Goal: Task Accomplishment & Management: Manage account settings

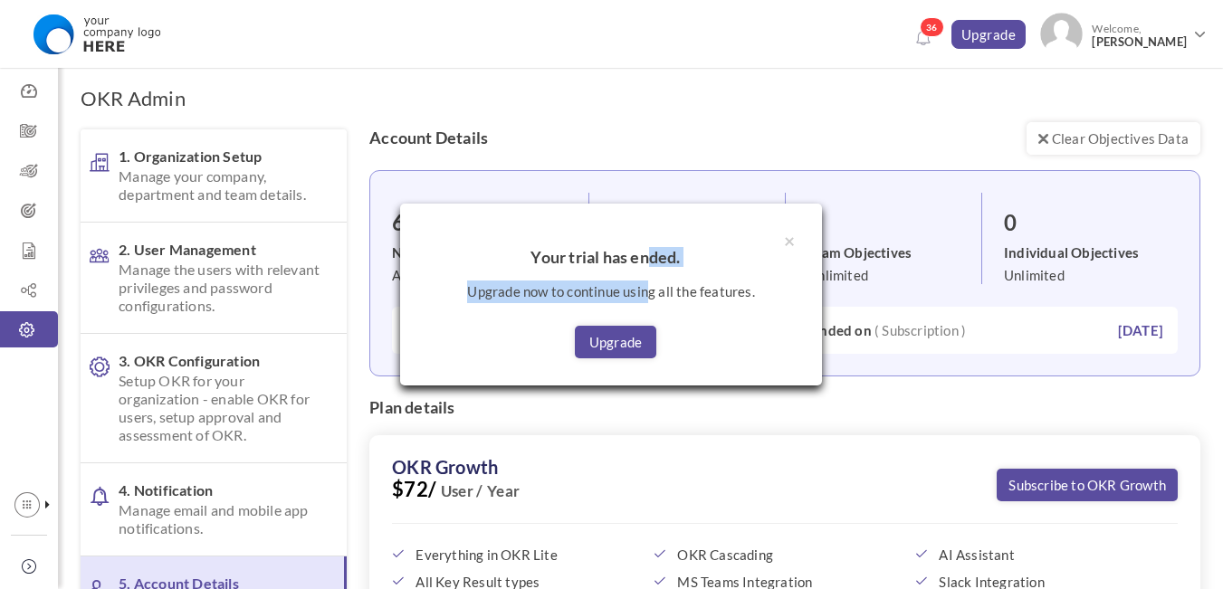
drag, startPoint x: 652, startPoint y: 222, endPoint x: 649, endPoint y: 277, distance: 55.3
click at [649, 277] on div "× Your trial has ended. Upgrade now to continue using all the features. Upgrade" at bounding box center [611, 295] width 422 height 182
click at [672, 242] on div "× Your trial has ended. Upgrade now to continue using all the features. Upgrade" at bounding box center [611, 295] width 422 height 182
drag, startPoint x: 664, startPoint y: 236, endPoint x: 683, endPoint y: 196, distance: 44.1
click at [683, 196] on div "× Your trial has ended. Upgrade now to continue using all the features. Upgrade" at bounding box center [611, 294] width 1223 height 589
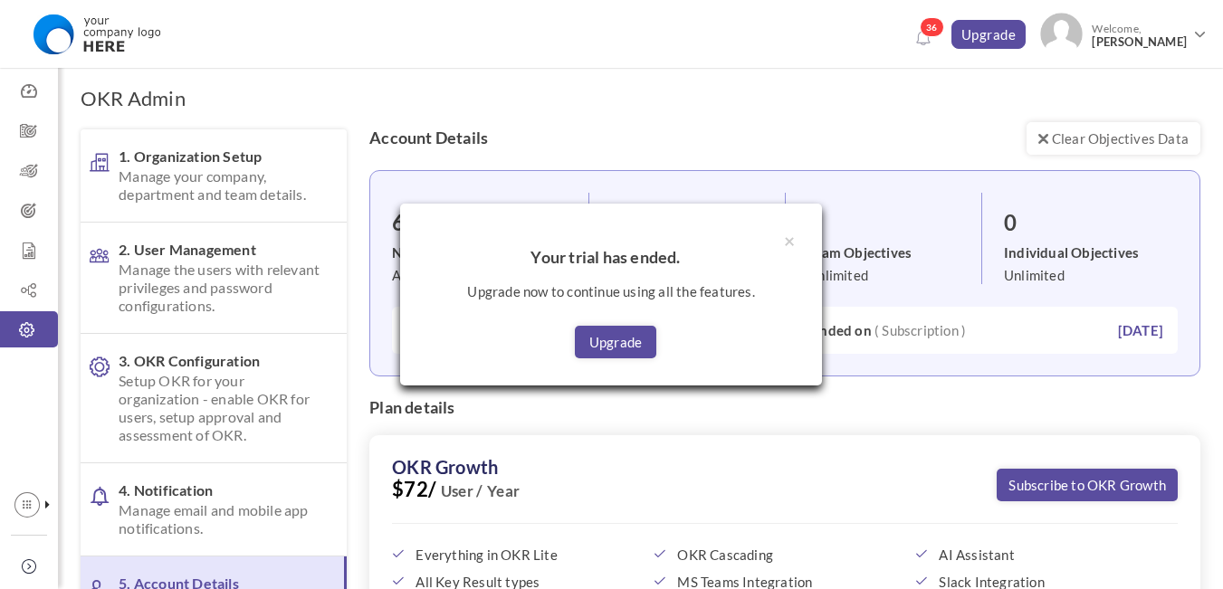
click at [685, 207] on div "× Your trial has ended. Upgrade now to continue using all the features. Upgrade" at bounding box center [611, 295] width 422 height 182
drag, startPoint x: 531, startPoint y: 230, endPoint x: 517, endPoint y: 257, distance: 30.8
click at [509, 233] on div "× Your trial has ended. Upgrade now to continue using all the features. Upgrade" at bounding box center [611, 295] width 422 height 182
click at [790, 239] on button "×" at bounding box center [789, 240] width 11 height 19
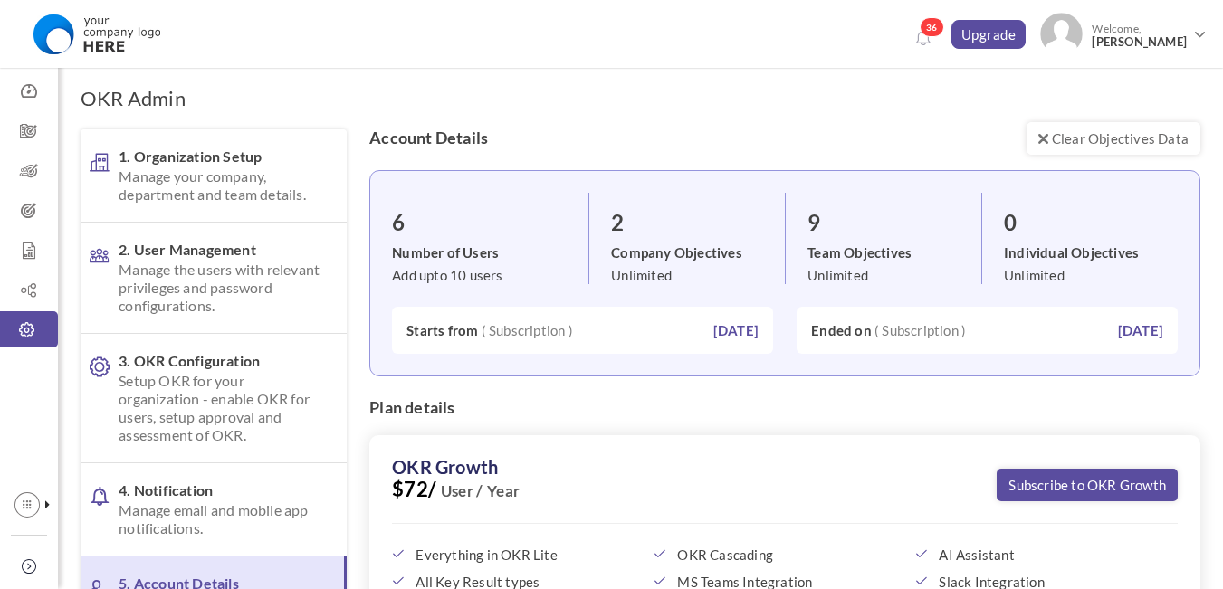
click at [794, 238] on li "9 Team Objectives Unlimited" at bounding box center [883, 238] width 196 height 91
click at [0, 414] on div "Dashboard Company Objectives Team Objectives Individual Objectives Report OKR H…" at bounding box center [29, 294] width 58 height 589
click at [27, 276] on link "OKR Hierarchy" at bounding box center [29, 290] width 58 height 36
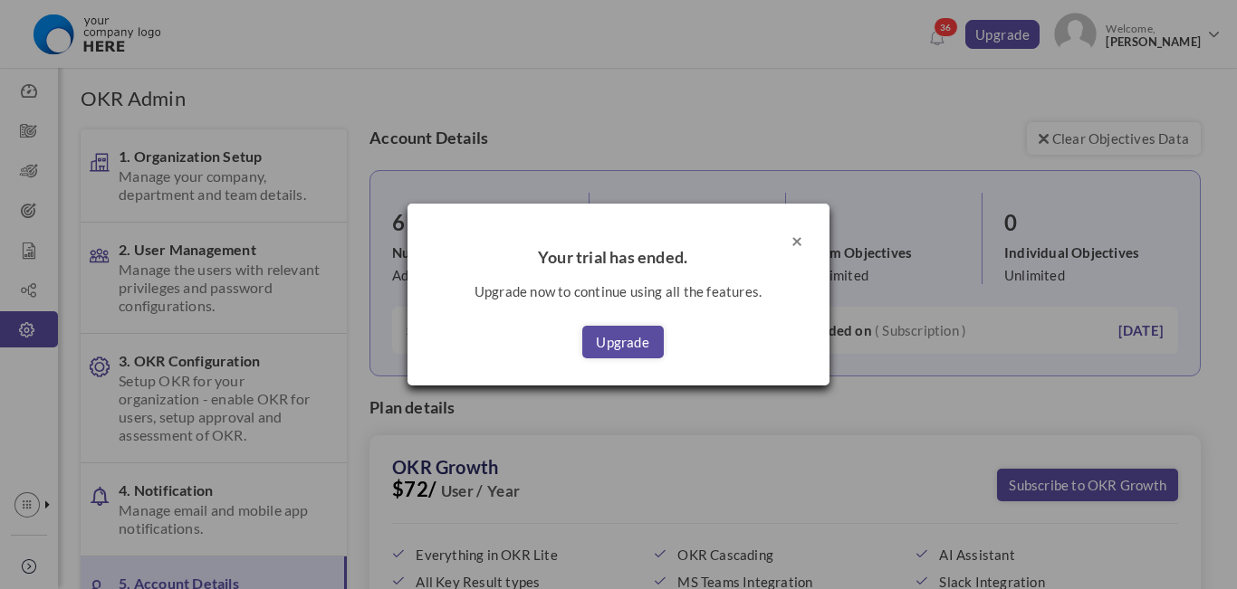
click at [792, 240] on button "×" at bounding box center [796, 240] width 11 height 19
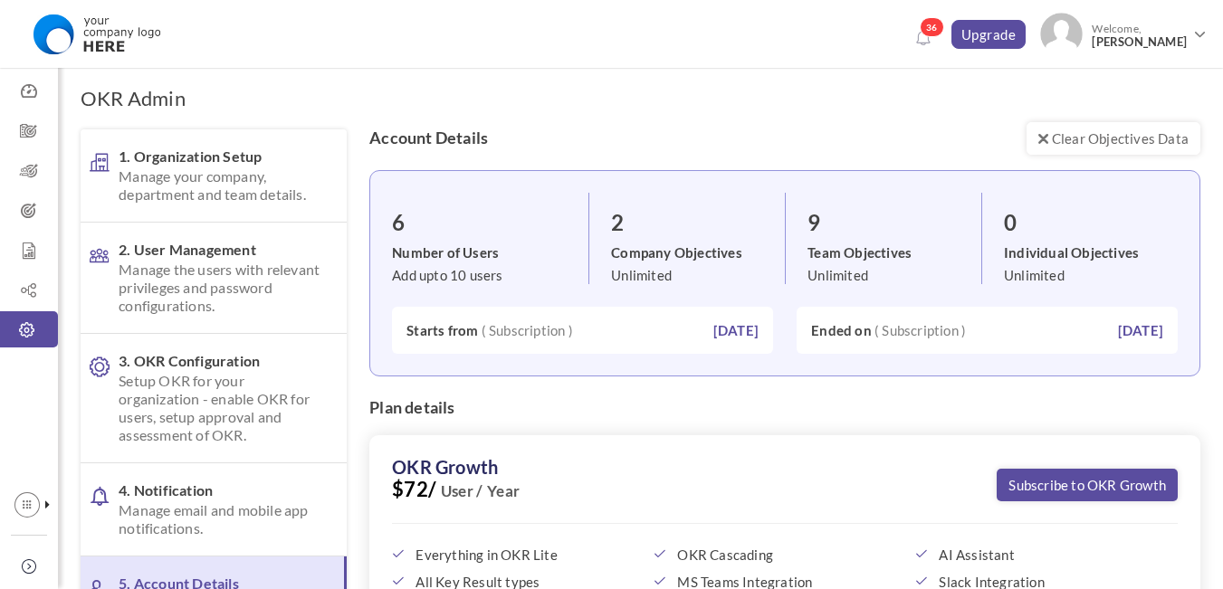
drag, startPoint x: 661, startPoint y: 417, endPoint x: 682, endPoint y: 405, distance: 24.4
click at [661, 416] on div "Plan details" at bounding box center [784, 417] width 831 height 36
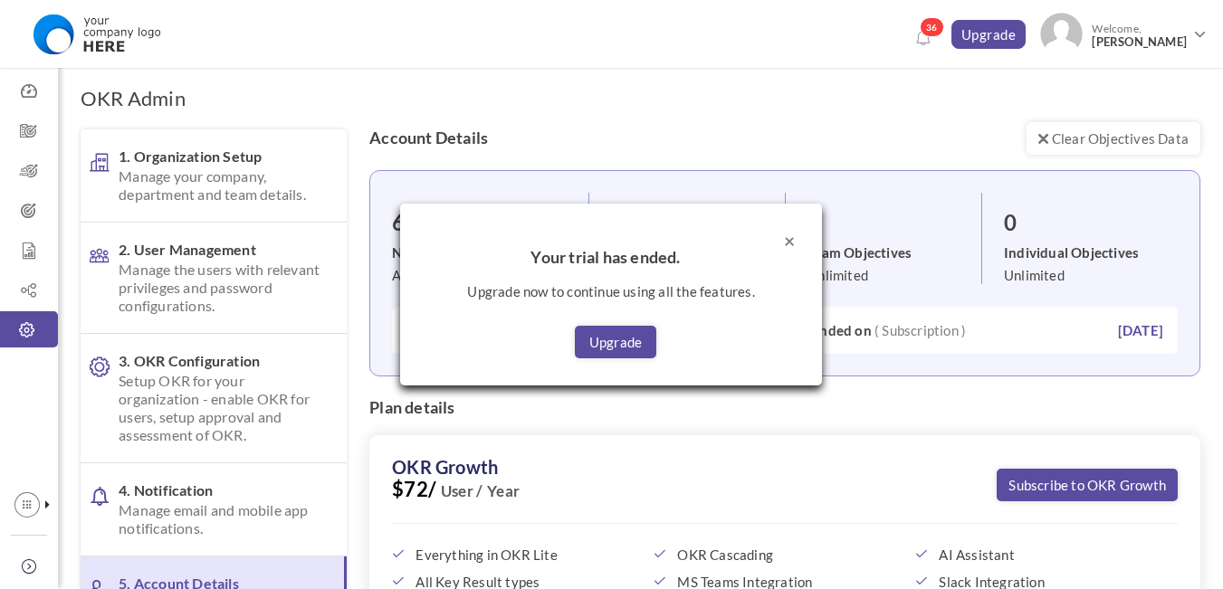
click at [793, 240] on button "×" at bounding box center [789, 240] width 11 height 19
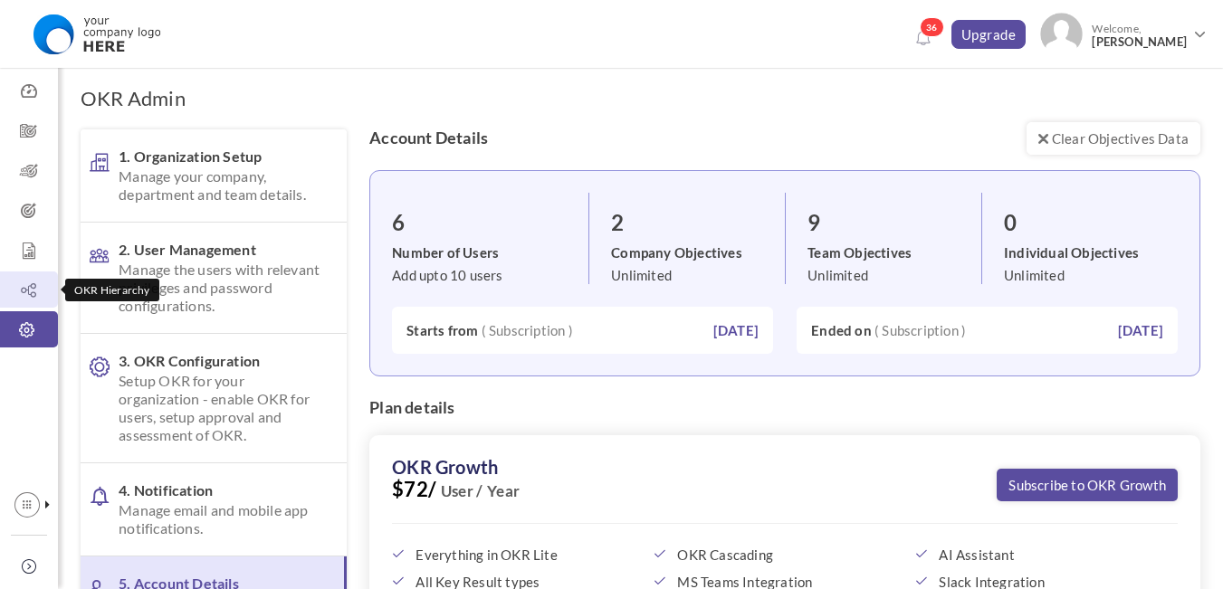
click at [18, 294] on icon at bounding box center [29, 291] width 58 height 18
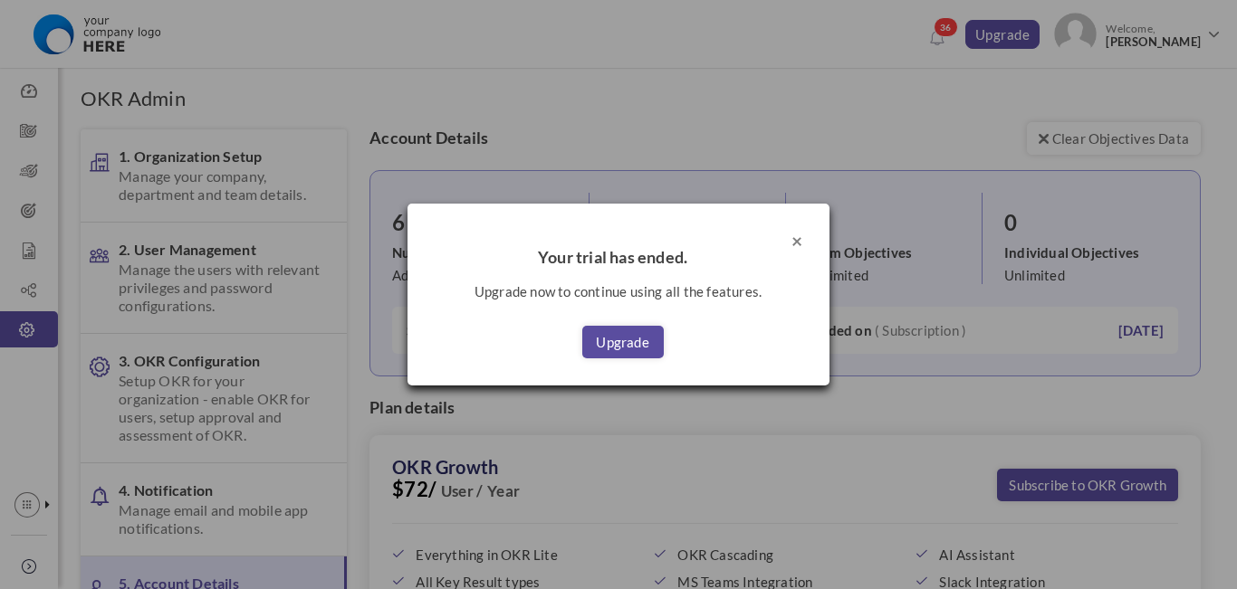
click at [797, 240] on button "×" at bounding box center [796, 240] width 11 height 19
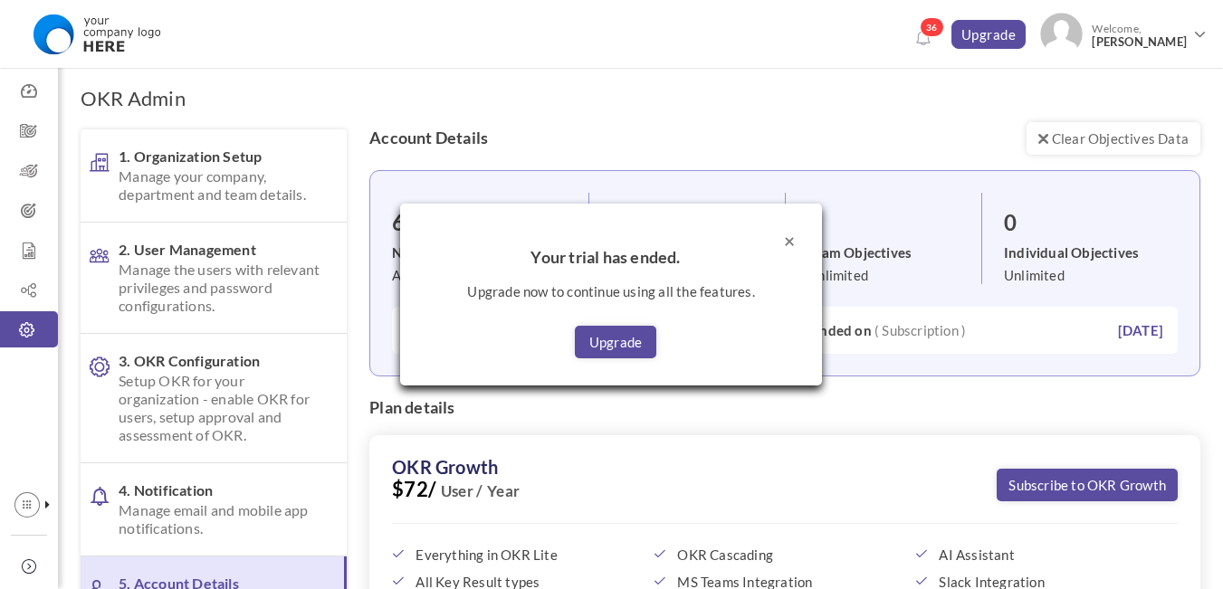
click at [789, 236] on button "×" at bounding box center [789, 240] width 11 height 19
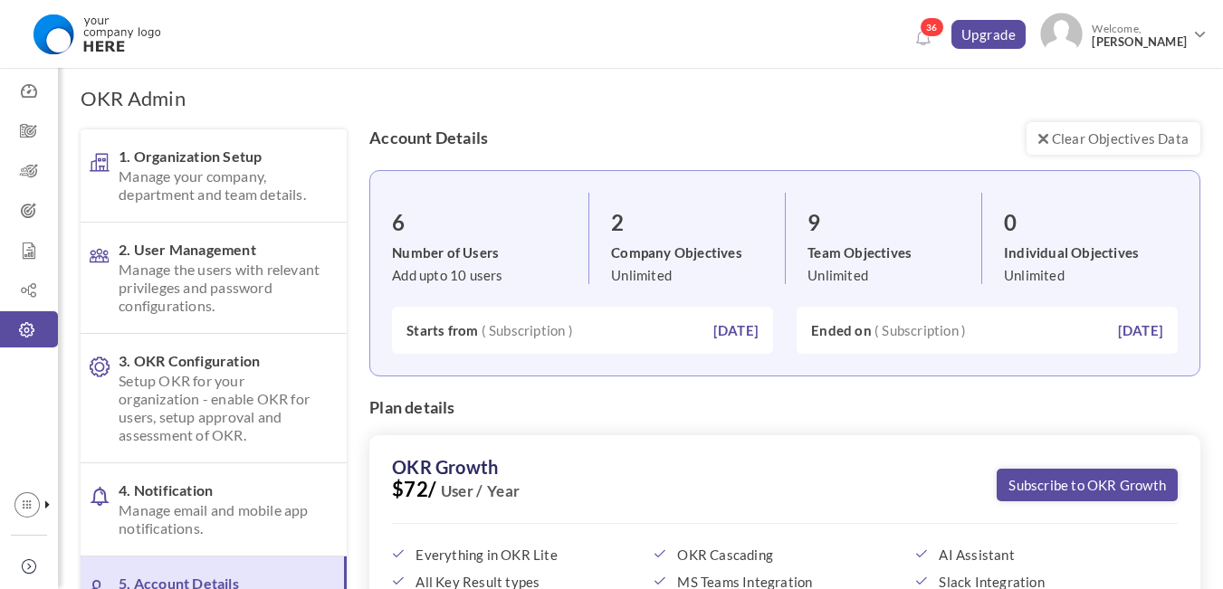
drag, startPoint x: 671, startPoint y: 328, endPoint x: 746, endPoint y: 328, distance: 75.1
click at [746, 328] on div "Starts from ( Subscription ) 29 Aug, 2025" at bounding box center [582, 330] width 352 height 18
click at [1187, 22] on span "Welcome, Ali Rajab" at bounding box center [1137, 35] width 109 height 45
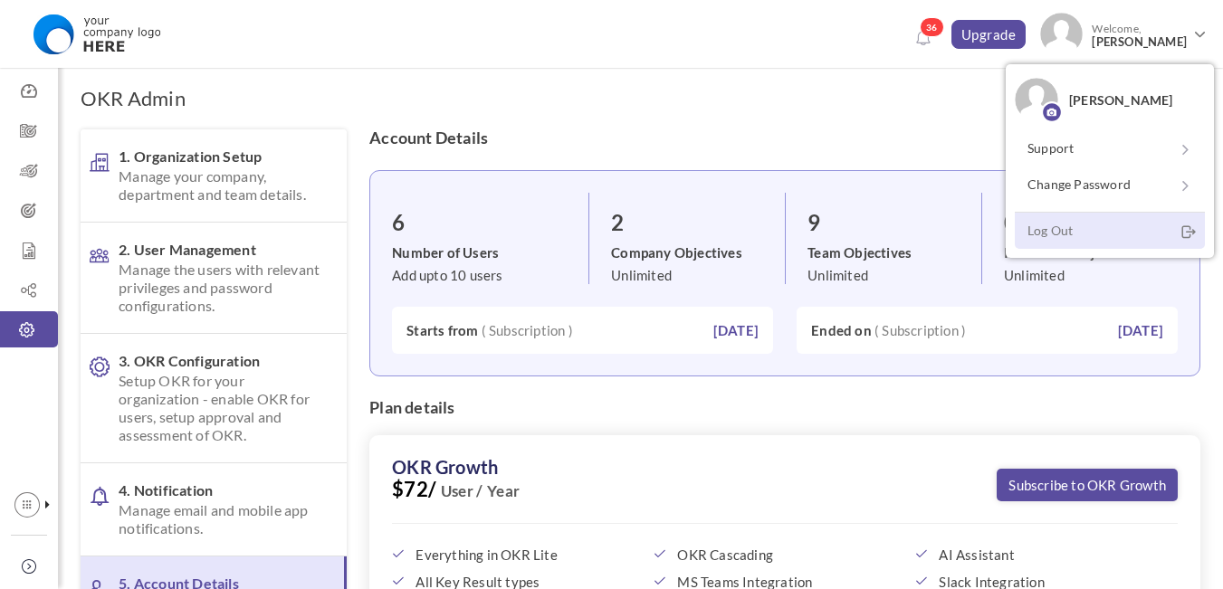
click at [1077, 234] on link "Log Out" at bounding box center [1110, 230] width 190 height 37
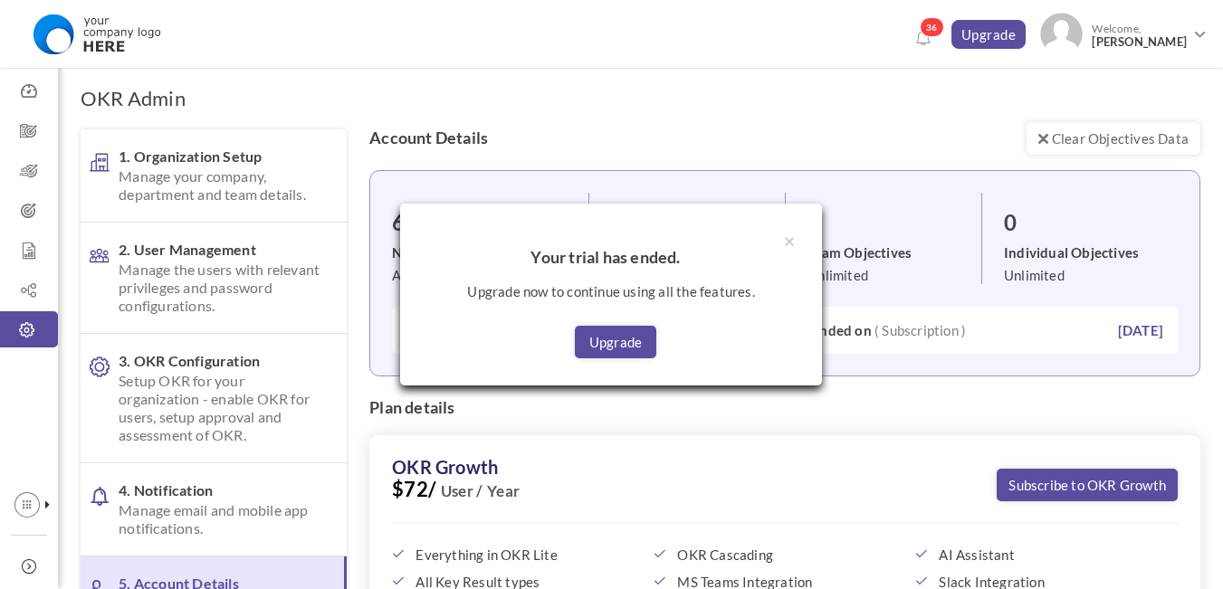
click at [793, 249] on h4 "Your trial has ended." at bounding box center [611, 258] width 368 height 18
click at [786, 241] on button "×" at bounding box center [789, 240] width 11 height 19
click at [792, 242] on button "×" at bounding box center [789, 240] width 11 height 19
click at [790, 250] on h4 "Your trial has ended." at bounding box center [611, 258] width 368 height 18
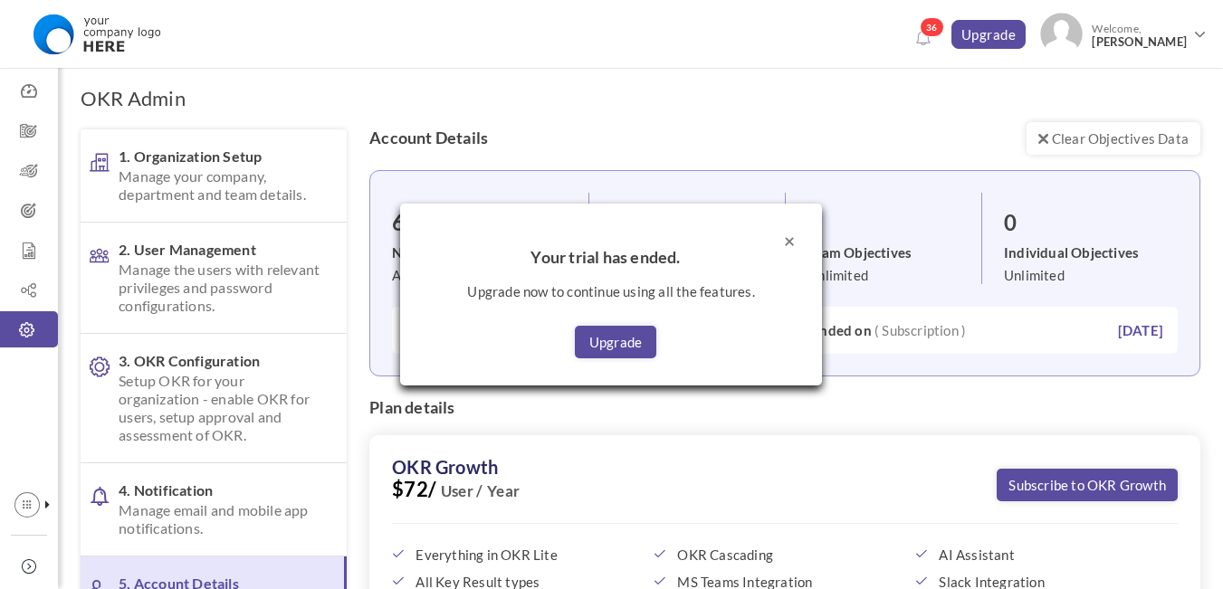
click at [791, 239] on button "×" at bounding box center [789, 240] width 11 height 19
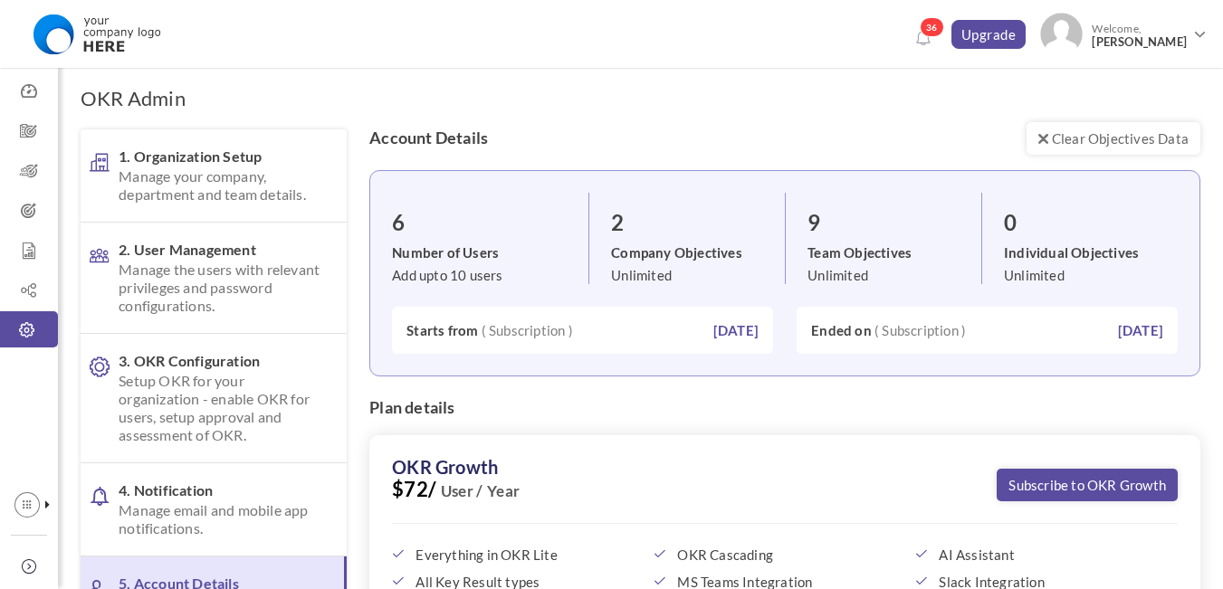
click at [787, 234] on li "9 Team Objectives Unlimited" at bounding box center [883, 238] width 196 height 91
click at [448, 586] on span "All Key Result types" at bounding box center [527, 582] width 224 height 16
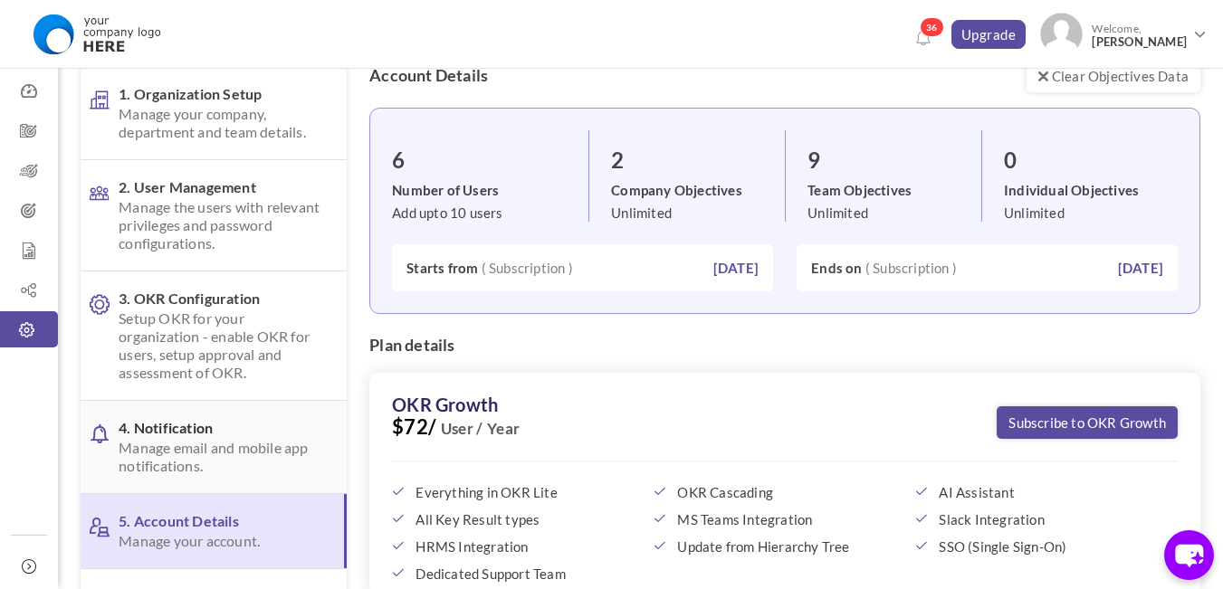
scroll to position [91, 0]
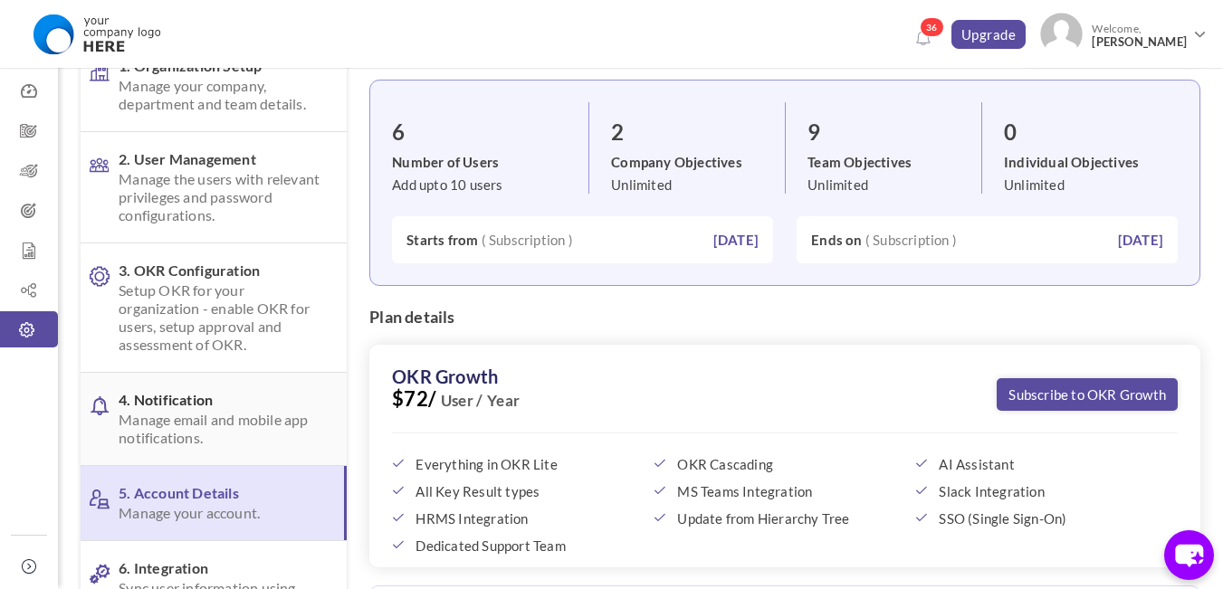
click at [196, 380] on link "4. Notification Manage email and mobile app notifications." at bounding box center [214, 419] width 266 height 92
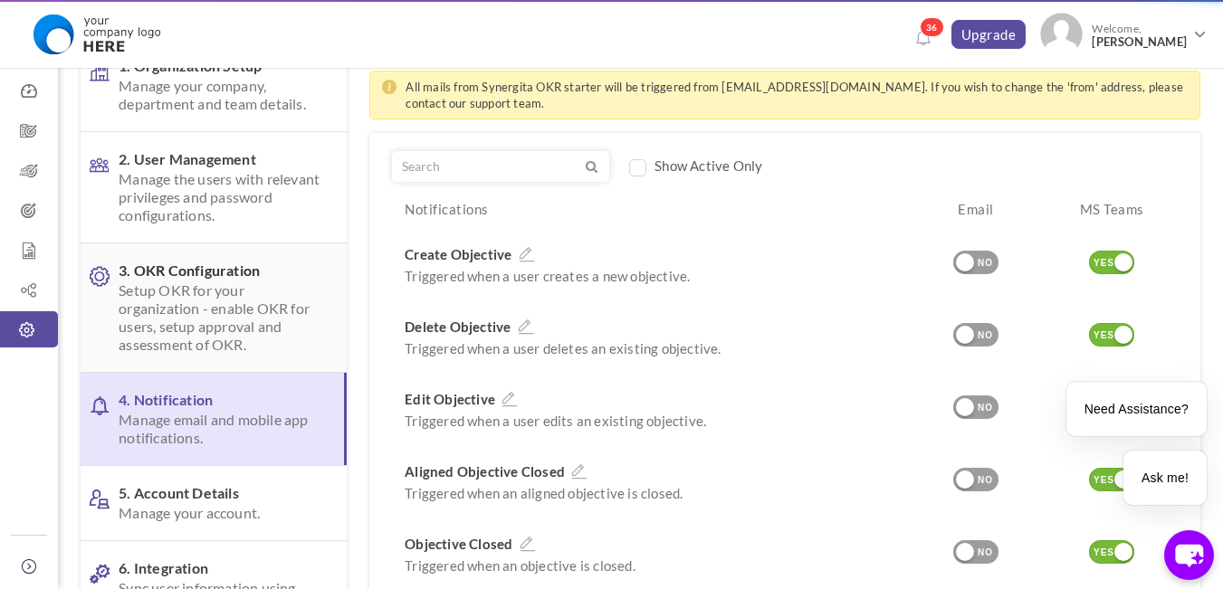
scroll to position [0, 0]
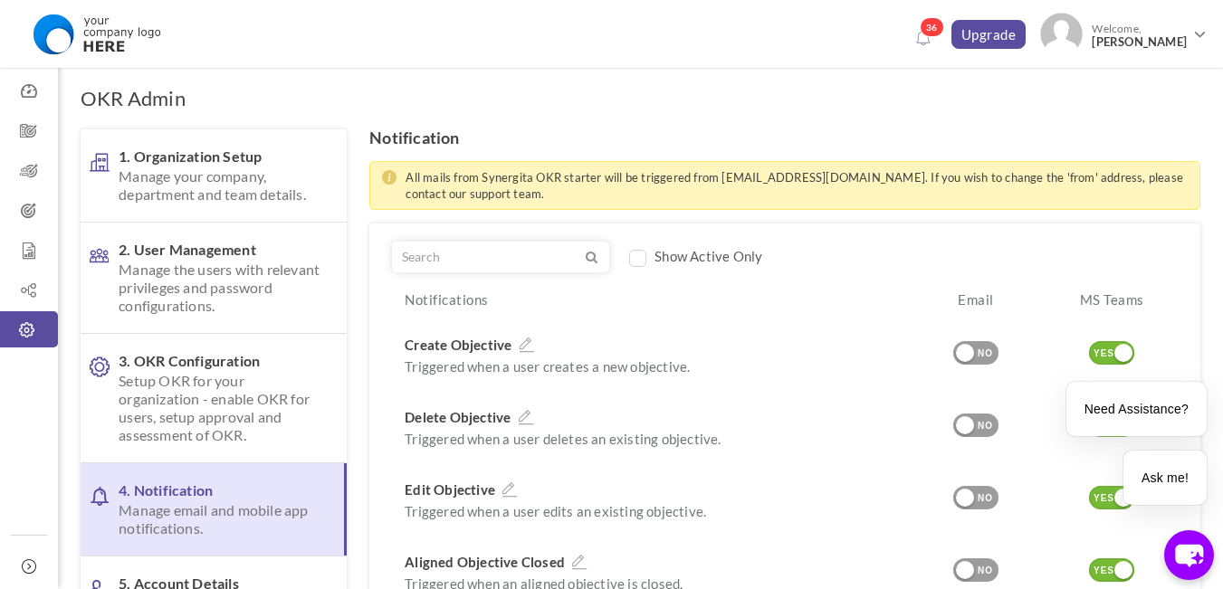
click at [208, 349] on link "3. OKR Configuration Setup OKR for your organization - enable OKR for users, se…" at bounding box center [214, 398] width 266 height 129
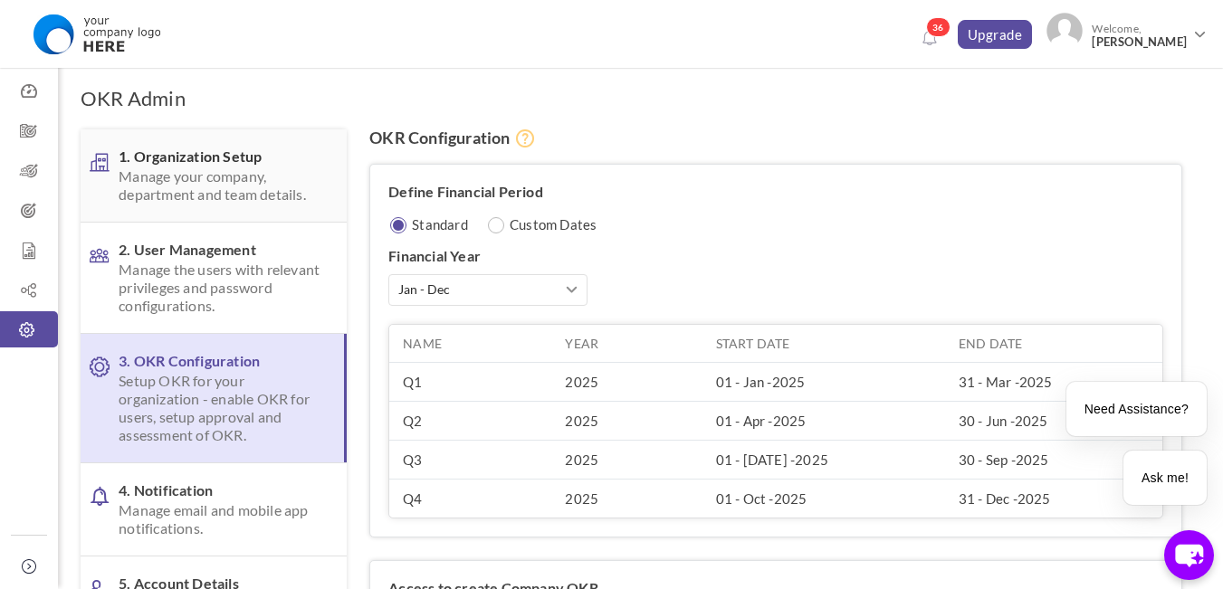
click at [227, 204] on link "1. Organization Setup Manage your company, department and team details." at bounding box center [214, 175] width 266 height 92
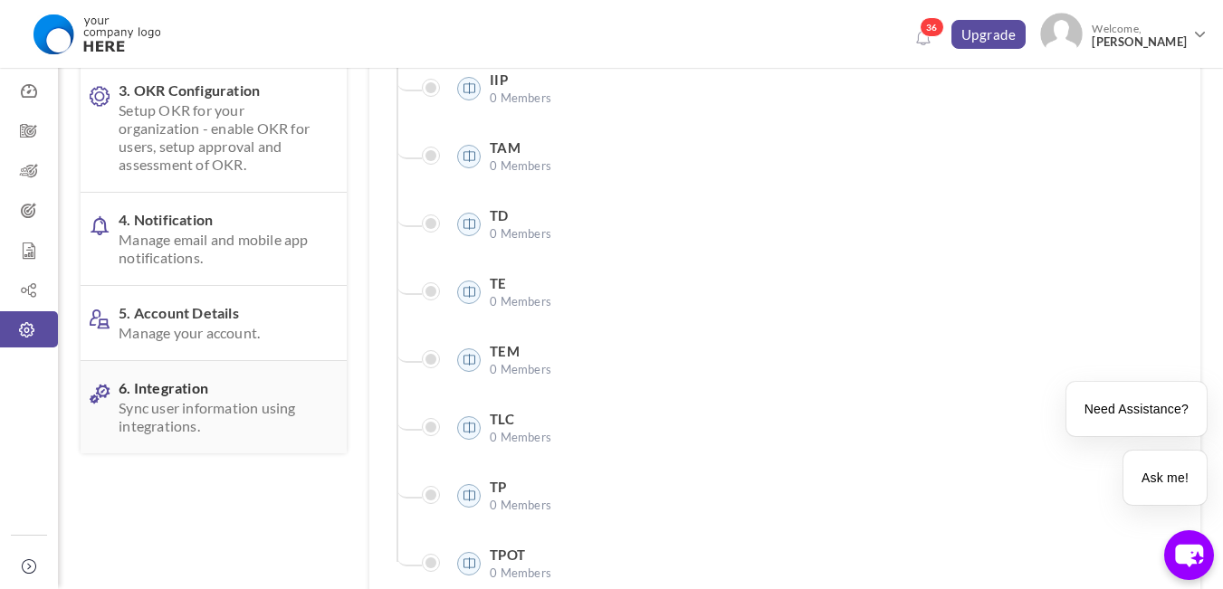
scroll to position [272, 0]
click at [167, 327] on span "Manage your account." at bounding box center [222, 332] width 206 height 18
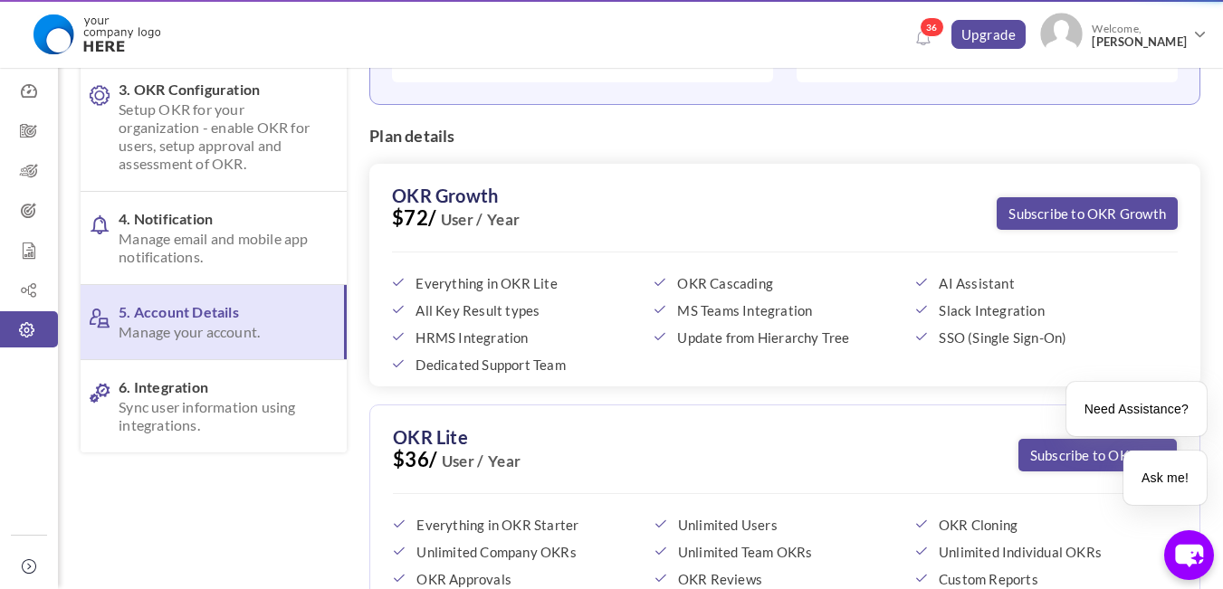
scroll to position [0, 0]
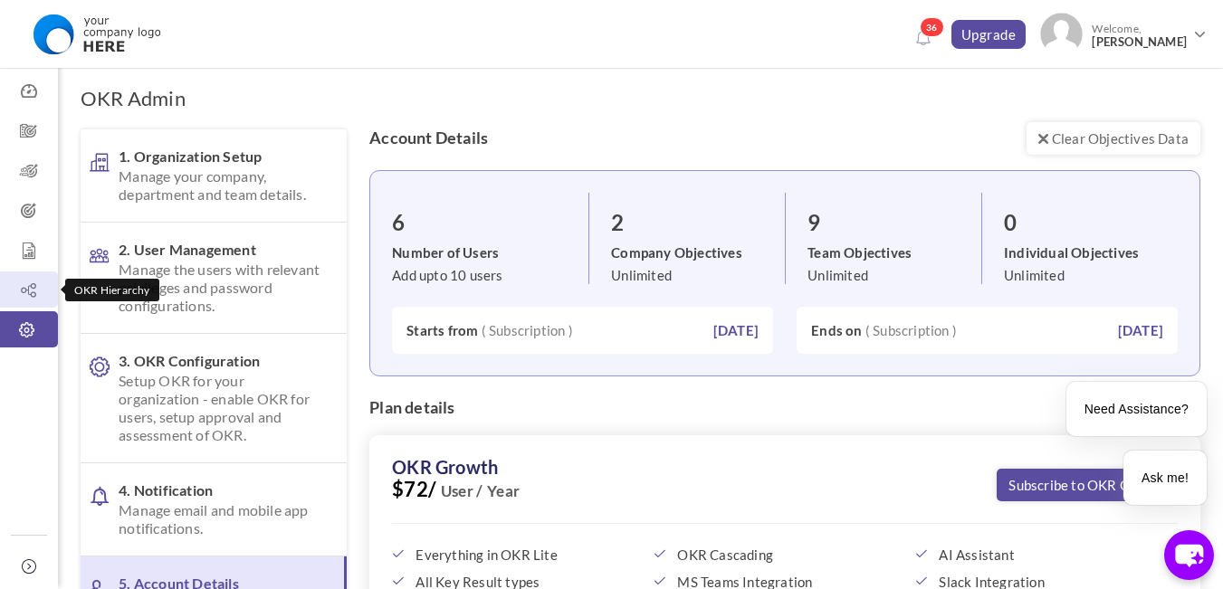
click at [27, 286] on icon at bounding box center [29, 291] width 58 height 18
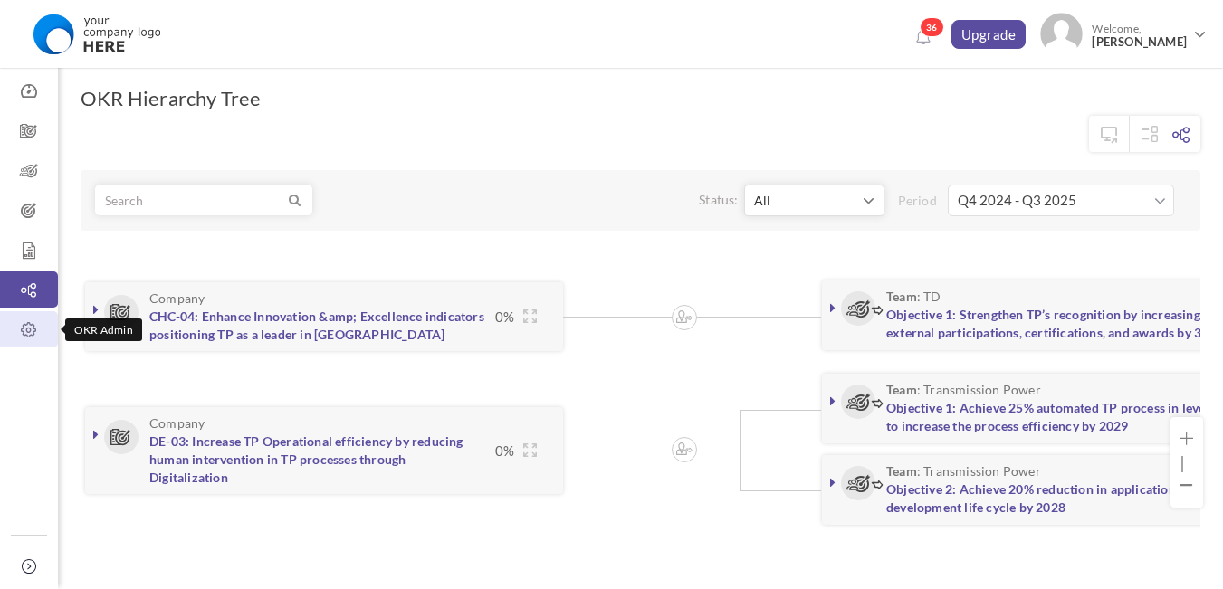
click at [18, 330] on icon at bounding box center [29, 330] width 58 height 18
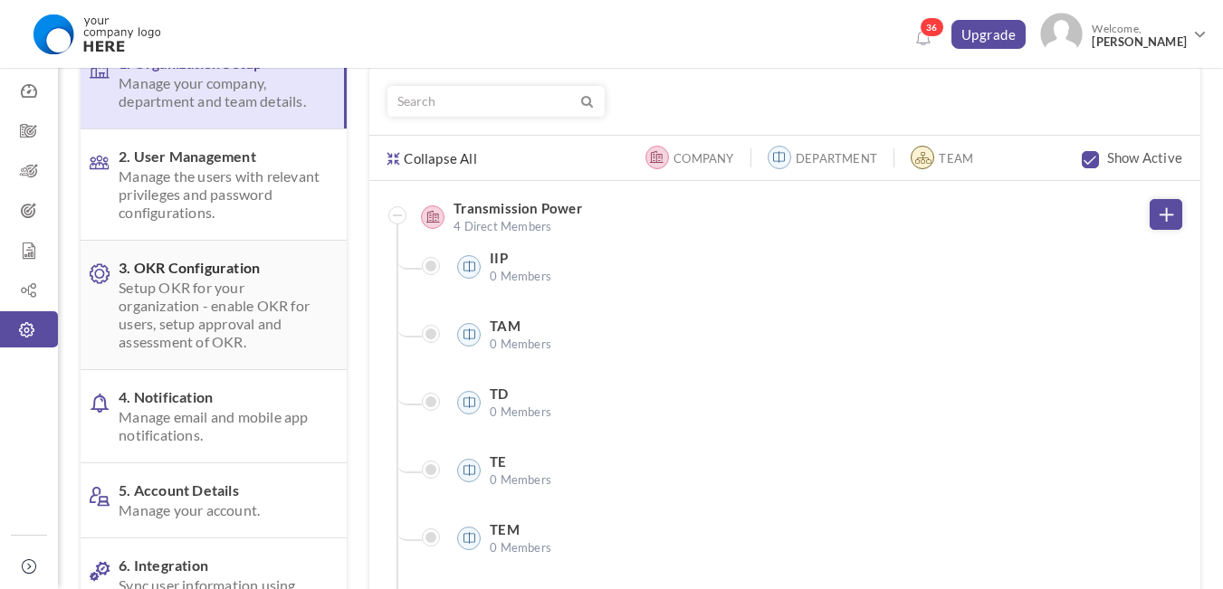
scroll to position [181, 0]
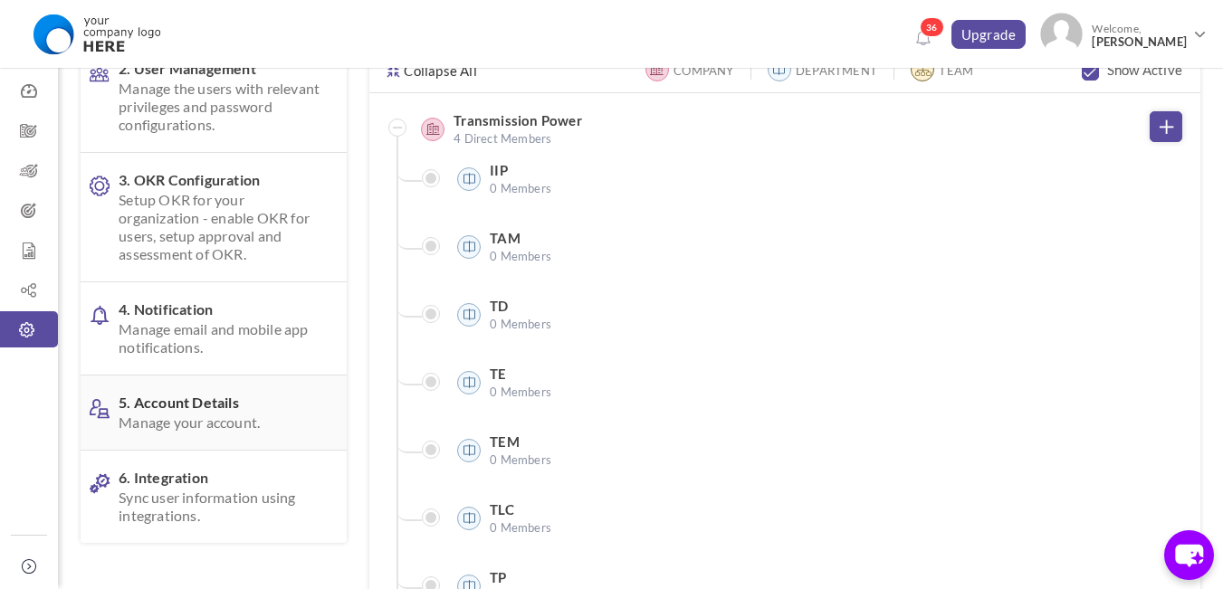
click at [212, 417] on span "Manage your account." at bounding box center [222, 423] width 206 height 18
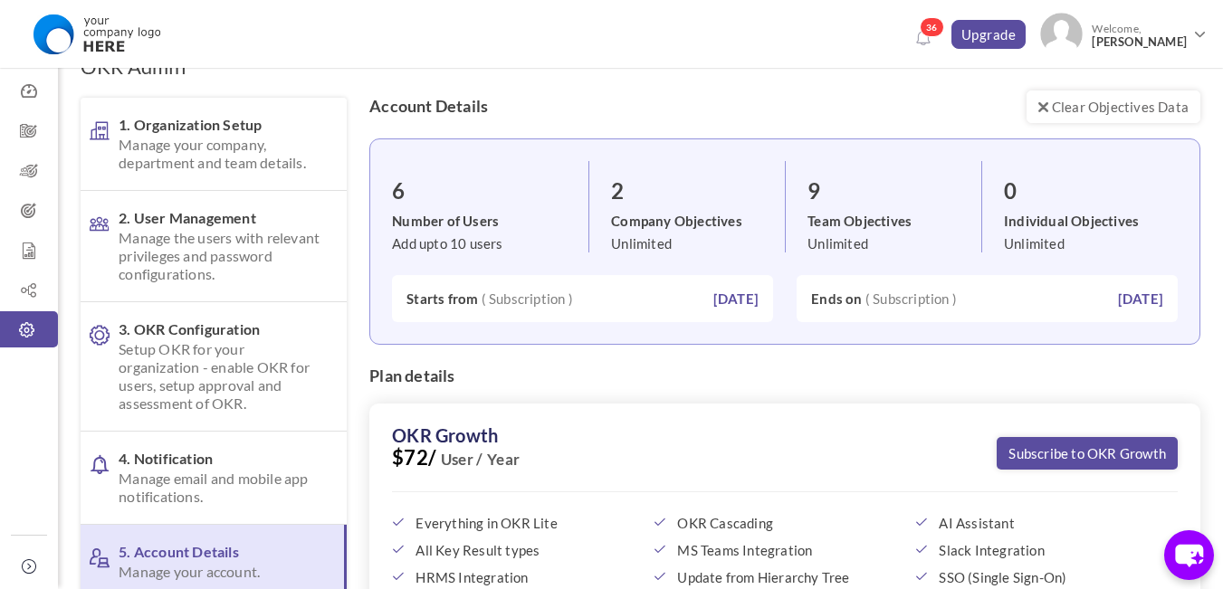
scroll to position [0, 0]
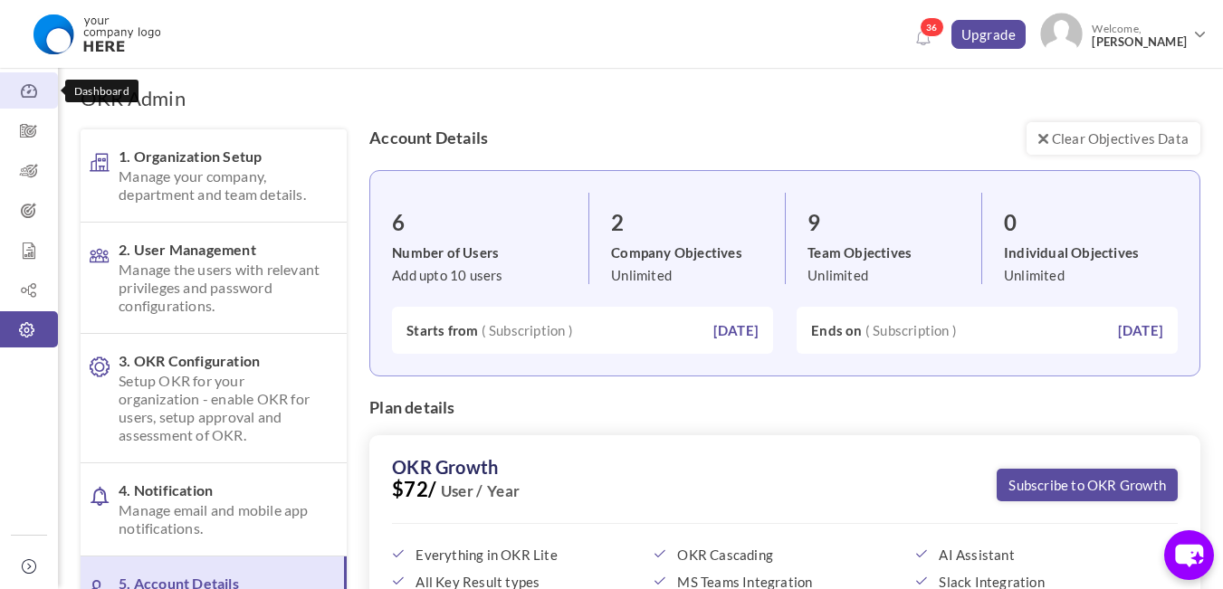
click at [38, 93] on icon at bounding box center [29, 91] width 58 height 18
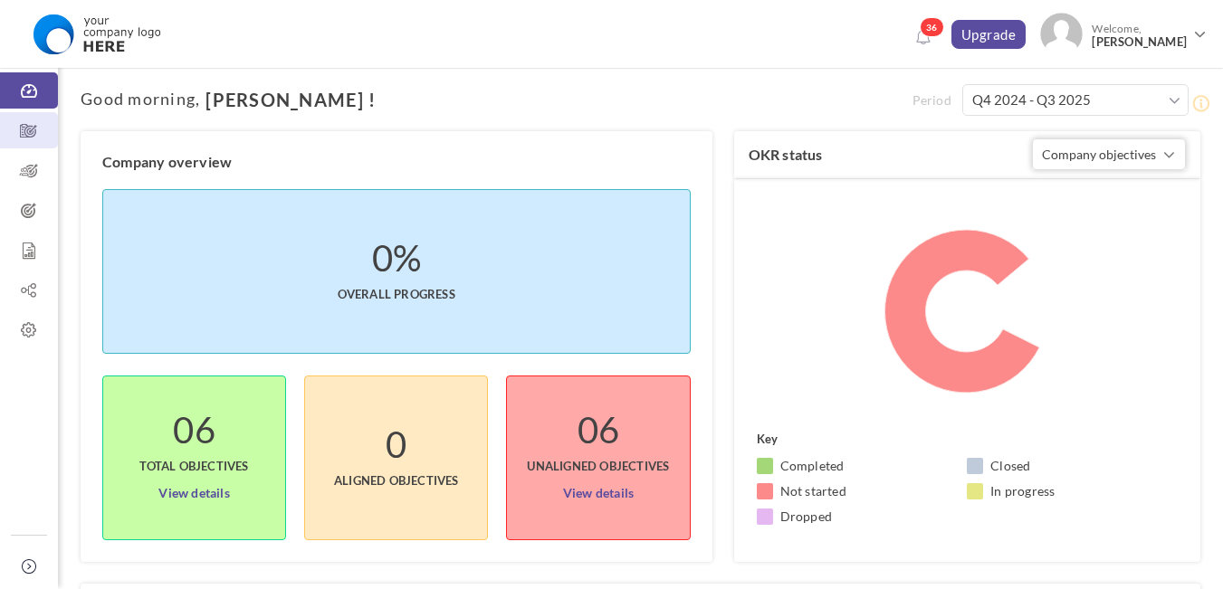
click at [27, 136] on icon at bounding box center [29, 131] width 58 height 18
